Goal: Task Accomplishment & Management: Use online tool/utility

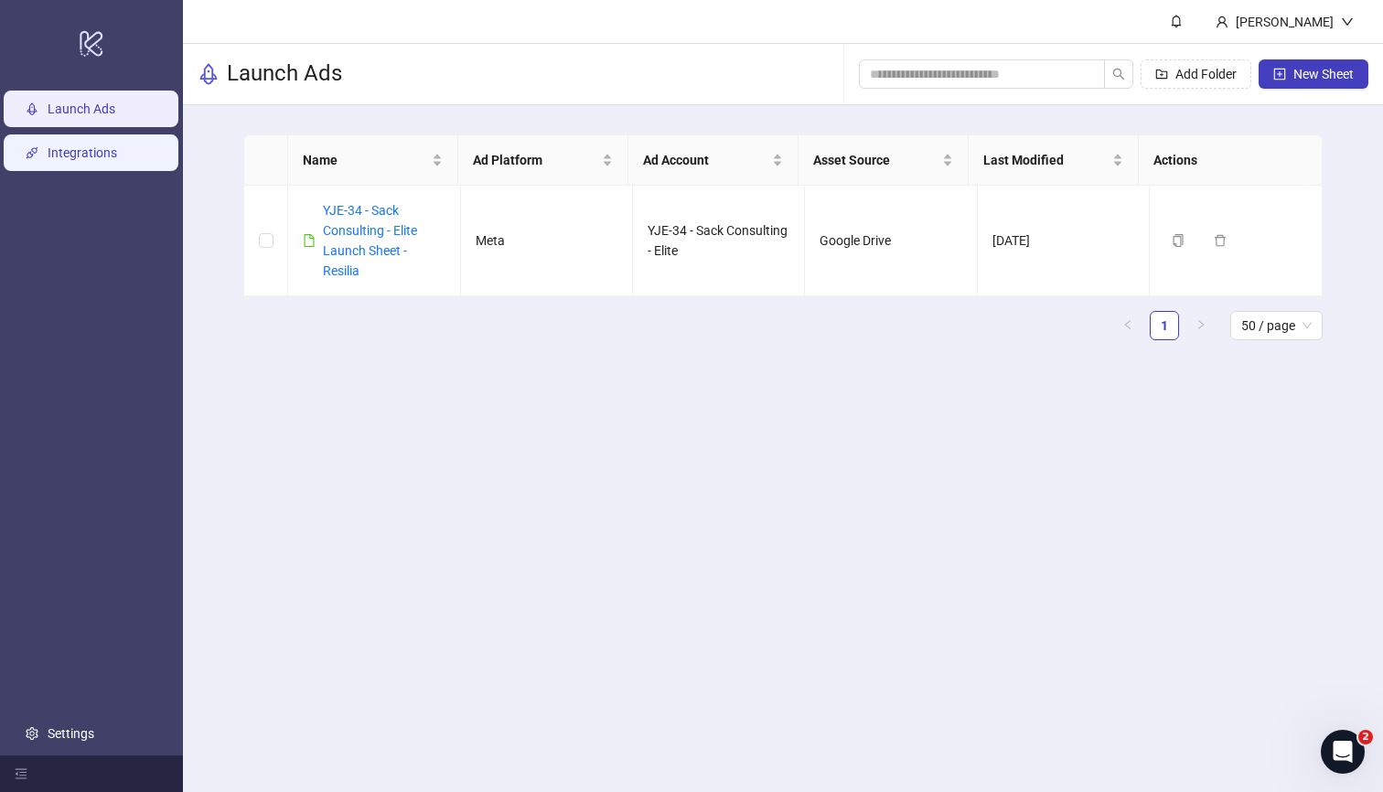
click at [117, 157] on link "Integrations" at bounding box center [83, 152] width 70 height 15
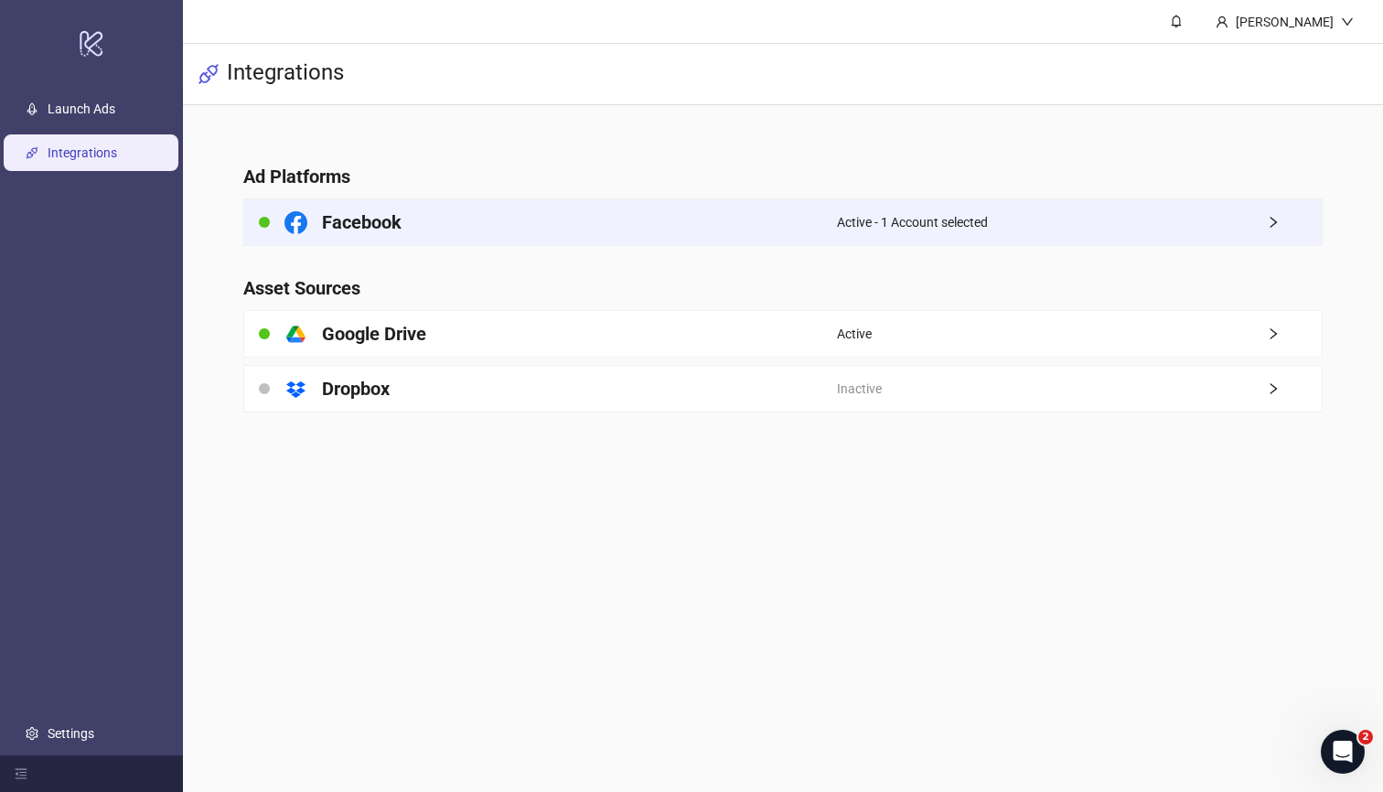
click at [940, 228] on span "Active - 1 Account selected" at bounding box center [912, 222] width 151 height 20
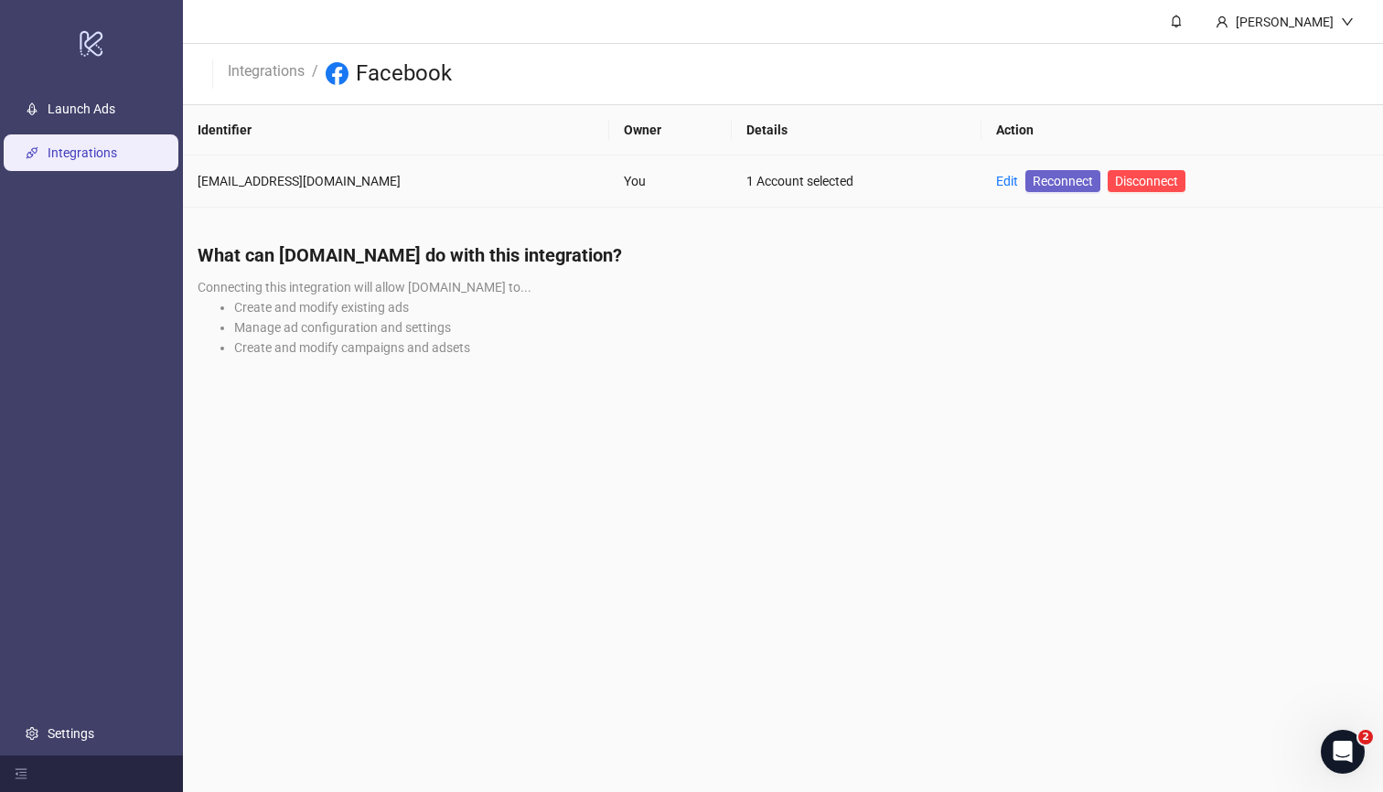
click at [1033, 177] on span "Reconnect" at bounding box center [1063, 181] width 60 height 20
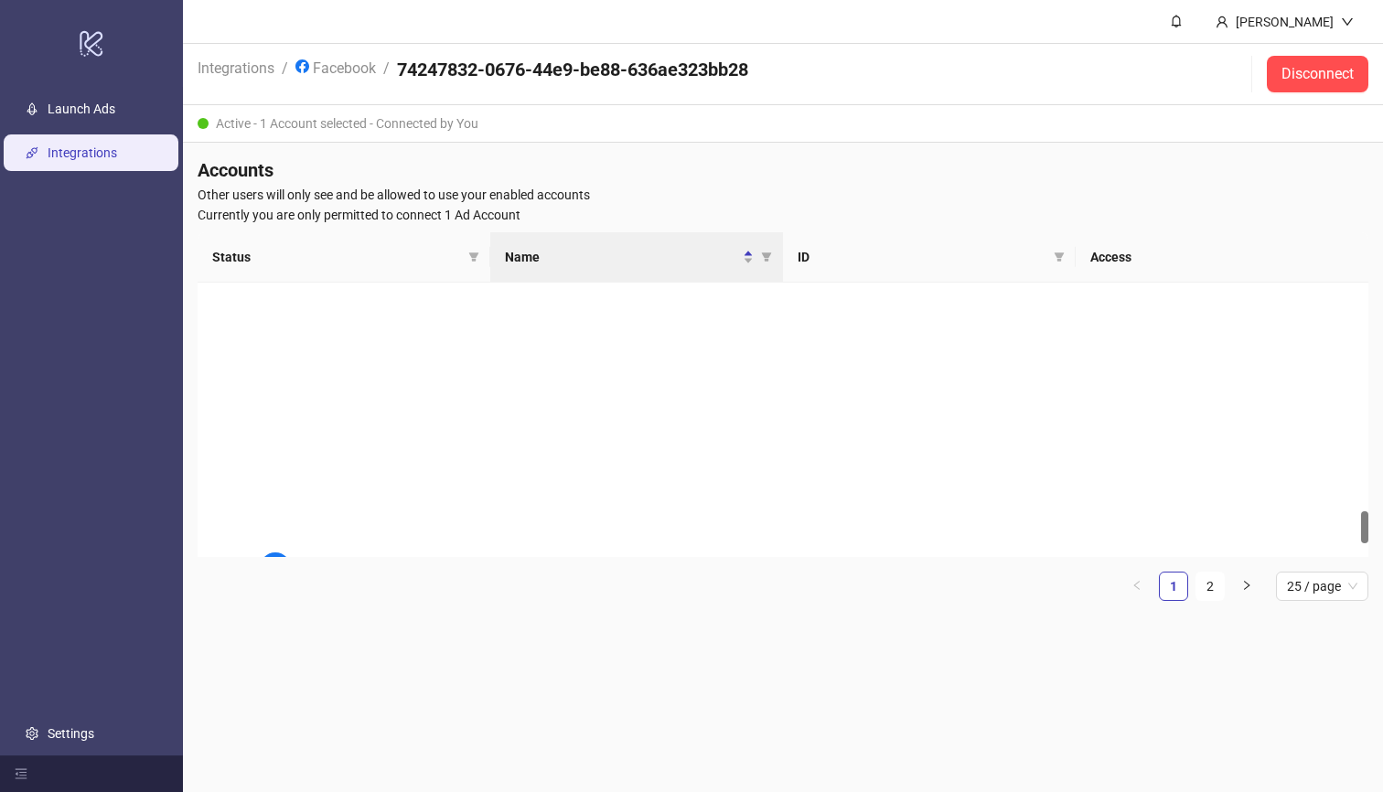
scroll to position [1618, 0]
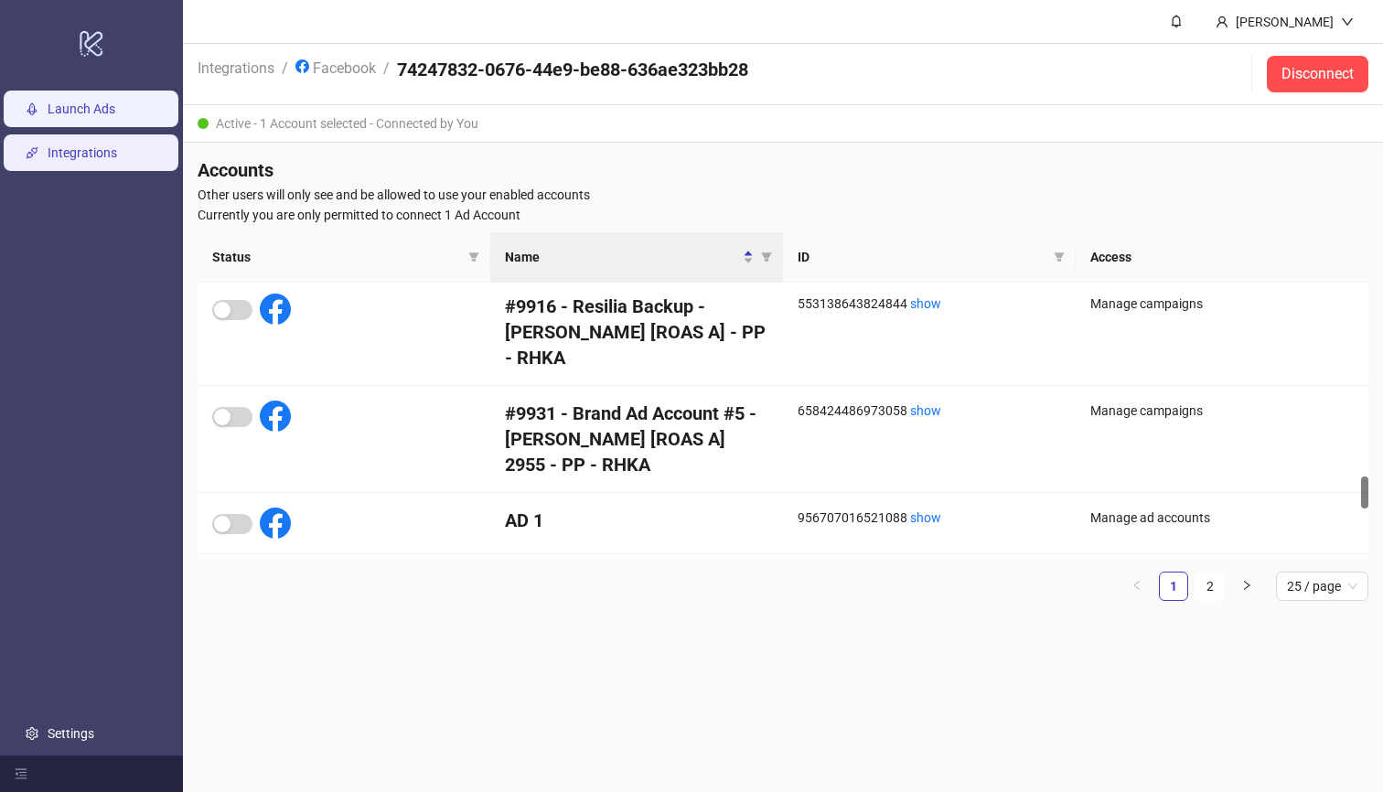
click at [85, 112] on link "Launch Ads" at bounding box center [82, 109] width 68 height 15
